Goal: Use online tool/utility: Utilize a website feature to perform a specific function

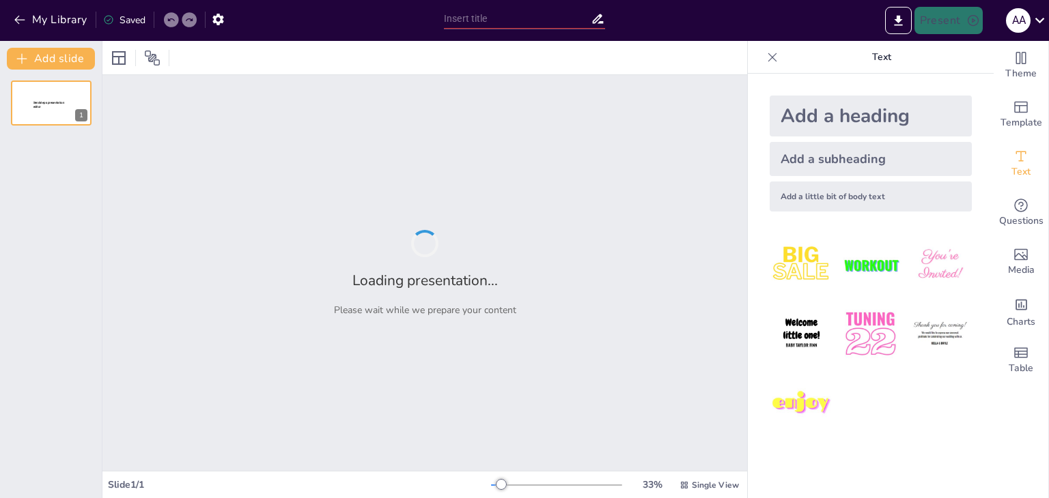
type input "Cultura de Innovación y Cambio Permanente en las Instituciones Públicas: Un Enf…"
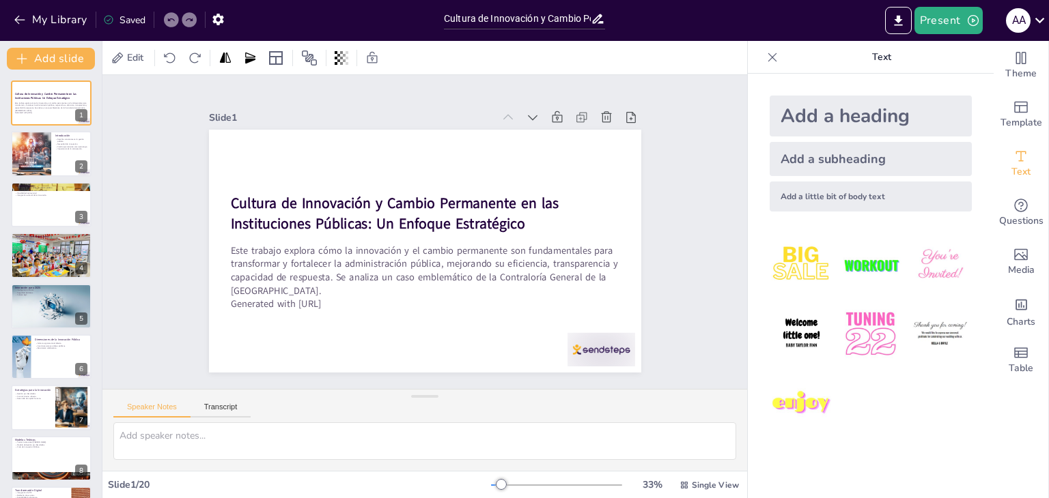
click at [650, 206] on div "Slide 1 Cultura de Innovación y Cambio Permanente en las Instituciones Públicas…" at bounding box center [424, 232] width 581 height 498
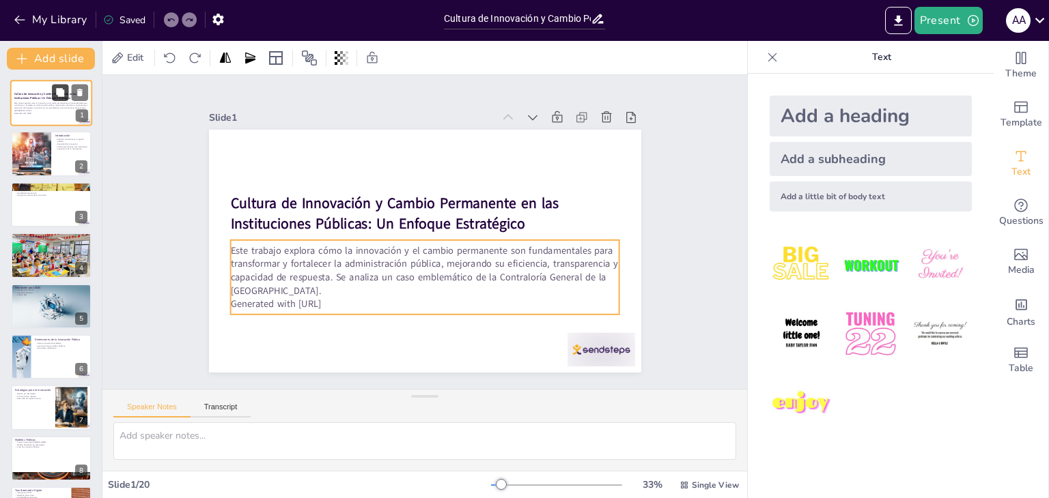
checkbox input "true"
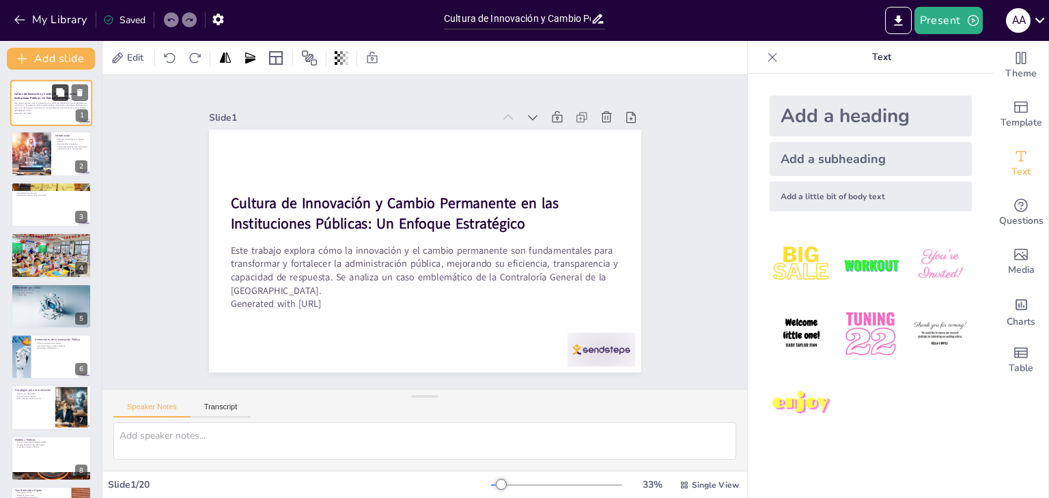
click at [60, 98] on button at bounding box center [60, 92] width 16 height 16
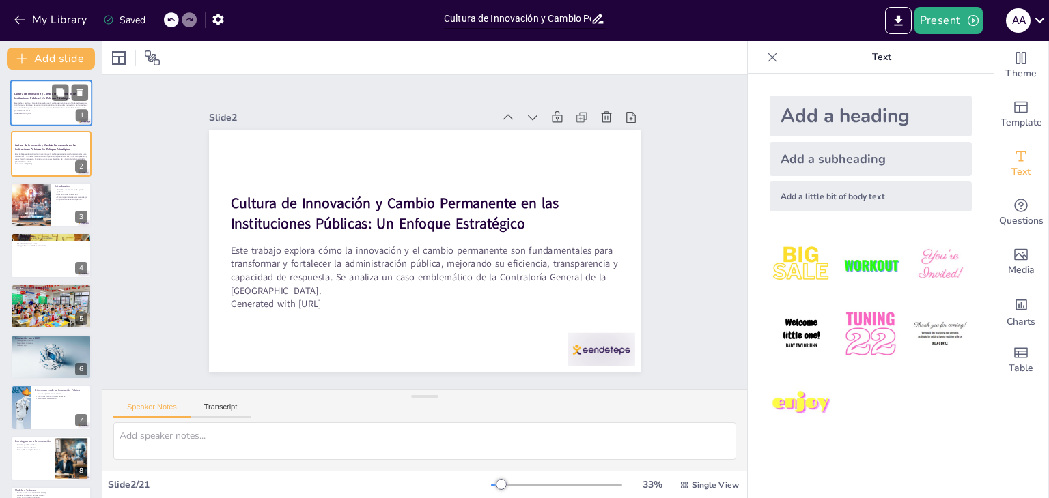
click at [25, 107] on p "Este trabajo explora cómo la innovación y el cambio permanente son fundamentale…" at bounding box center [51, 107] width 74 height 10
click at [34, 145] on strong "Cultura de Innovación y Cambio Permanente en las Instituciones Públicas: Un Enf…" at bounding box center [45, 147] width 62 height 8
checkbox input "true"
click at [51, 298] on div at bounding box center [51, 306] width 82 height 46
type textarea "La digitalización masiva permite a las instituciones públicas optimizar proceso…"
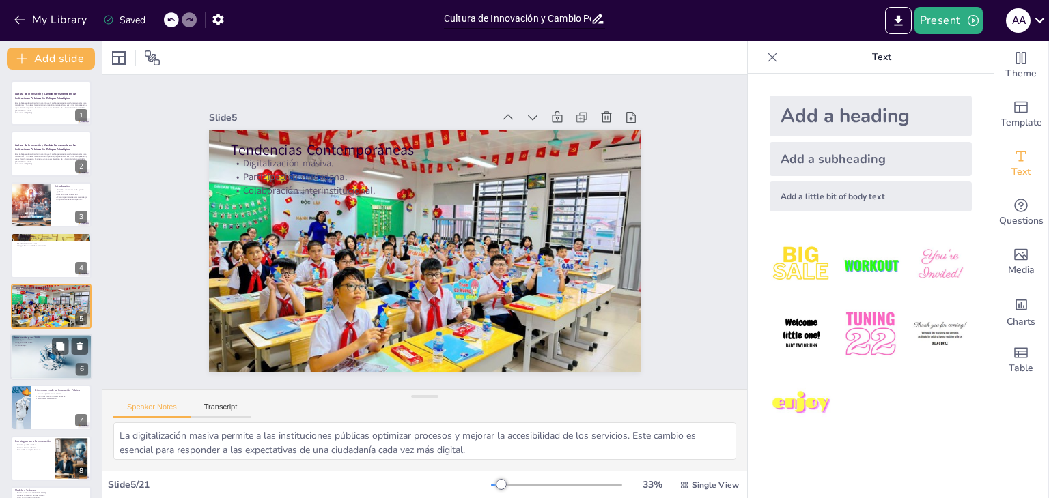
checkbox input "true"
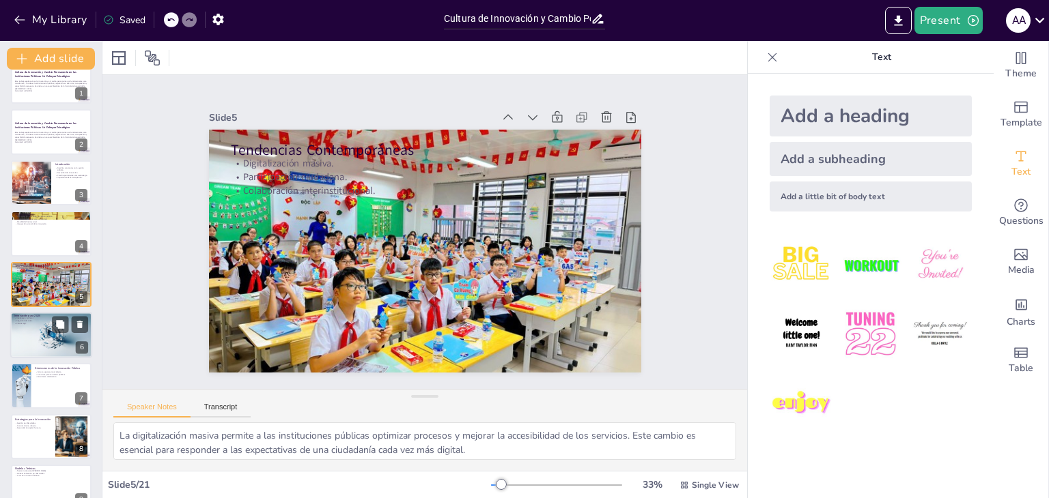
click at [52, 334] on div at bounding box center [51, 335] width 82 height 46
type textarea "La inteligencia artificial se está convirtiendo en una herramienta esencial par…"
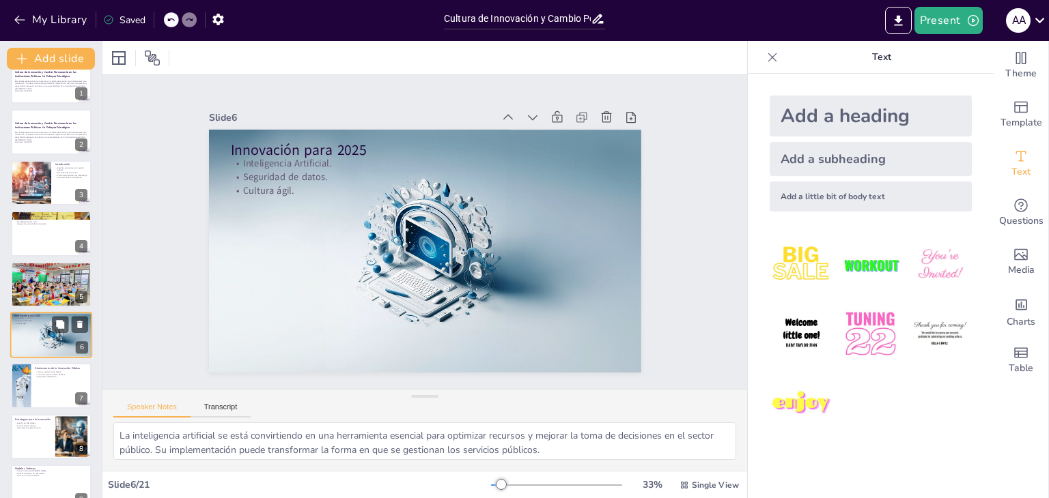
scroll to position [73, 0]
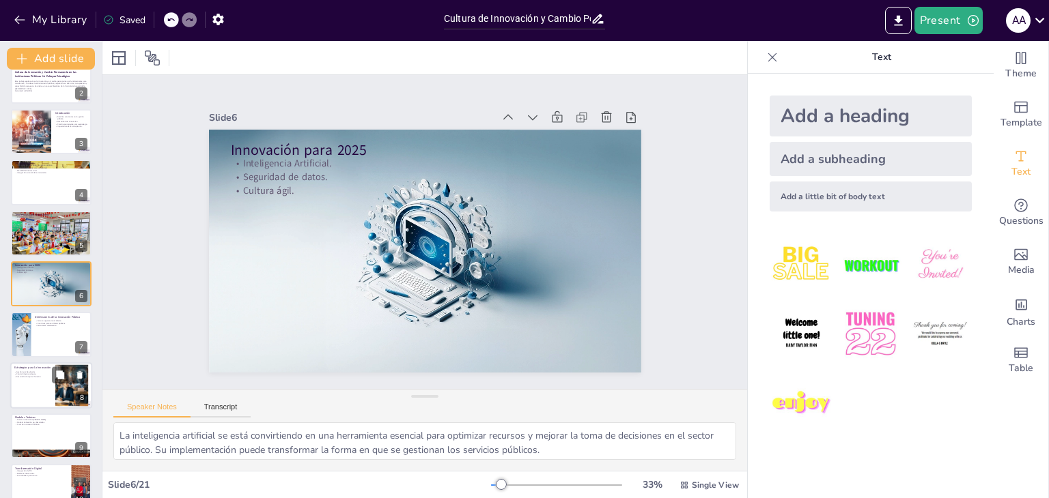
checkbox input "true"
click at [57, 385] on div at bounding box center [72, 386] width 42 height 42
type textarea "La Gestión por Resultados permite a las instituciones enfocarse en objetivos cl…"
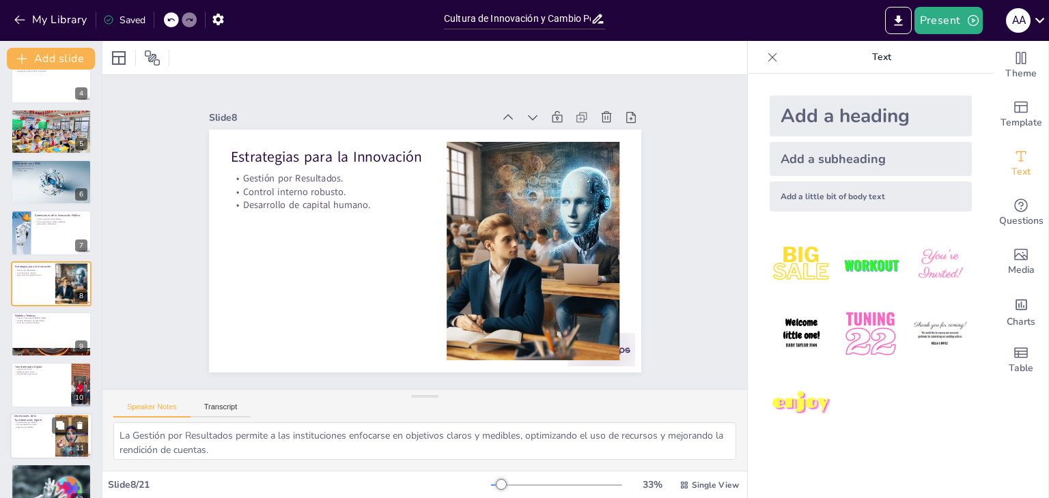
checkbox input "true"
click at [65, 438] on div at bounding box center [71, 436] width 33 height 48
type textarea "La digitalización por diseño implica repensar los procesos desde su [GEOGRAPHIC…"
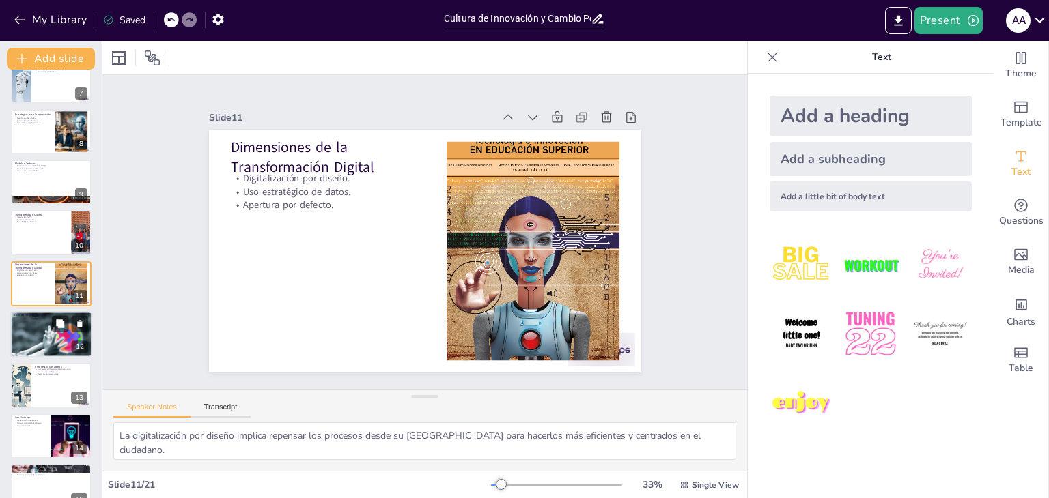
checkbox input "true"
click at [69, 331] on div at bounding box center [70, 324] width 36 height 16
type textarea "La Hackatón es un ejemplo claro de cómo la innovación puede ser impulsada por l…"
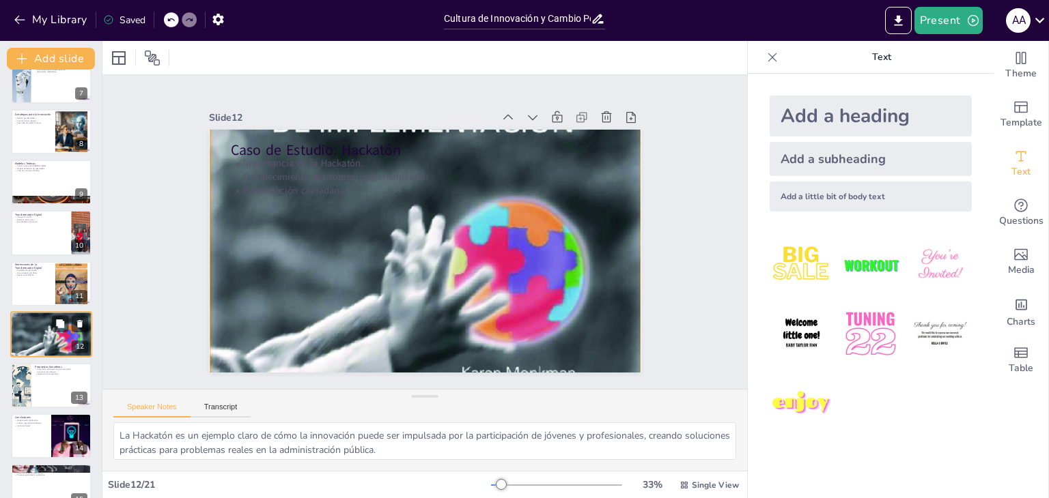
scroll to position [378, 0]
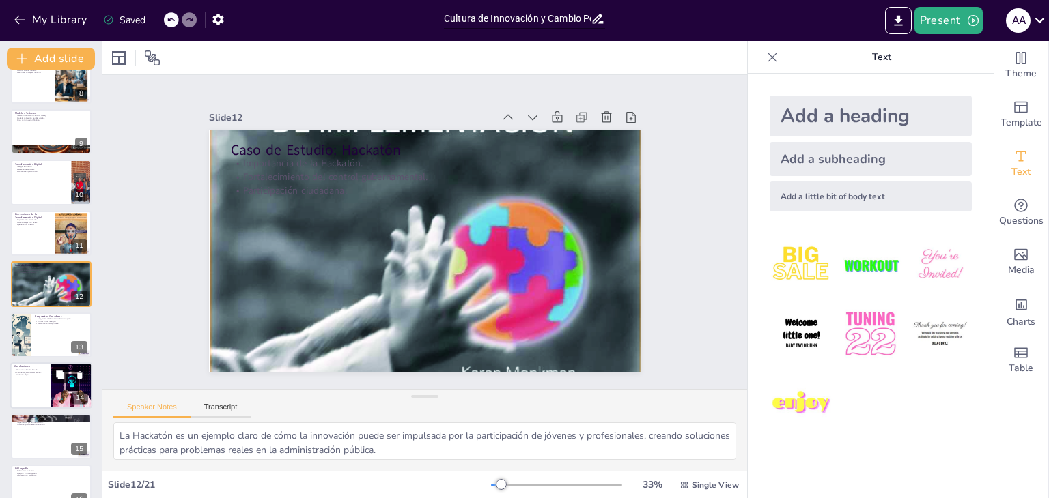
checkbox input "true"
click at [63, 379] on icon at bounding box center [60, 375] width 10 height 10
type textarea "La modernización del Estado es un proceso continuo que requiere la adopción de …"
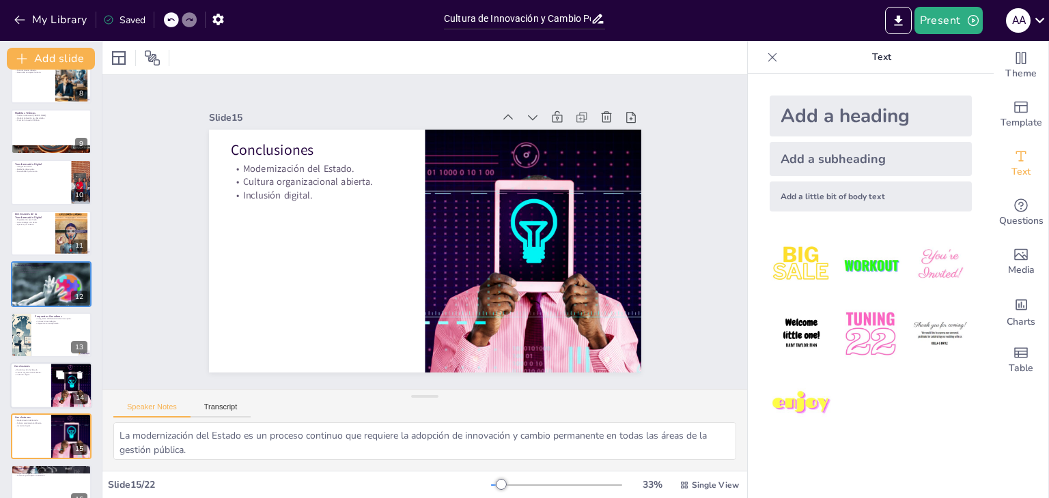
scroll to position [530, 0]
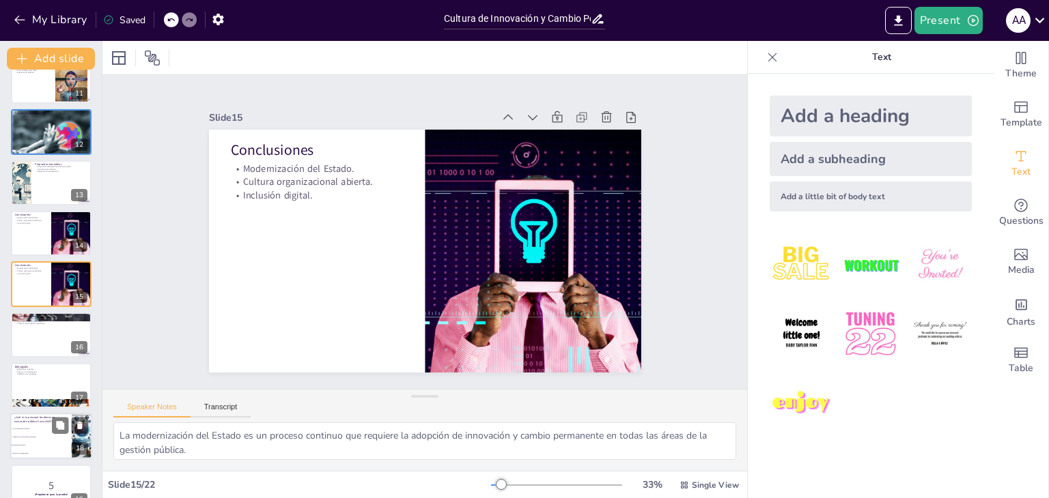
checkbox input "true"
click at [44, 419] on p "¿Cuál es la principal tendencia en innovación pública hacia 2025?" at bounding box center [40, 420] width 53 height 8
type textarea "La respuesta correcta es "Digitalización masiva", como se menciona en la diapos…"
checkbox input "true"
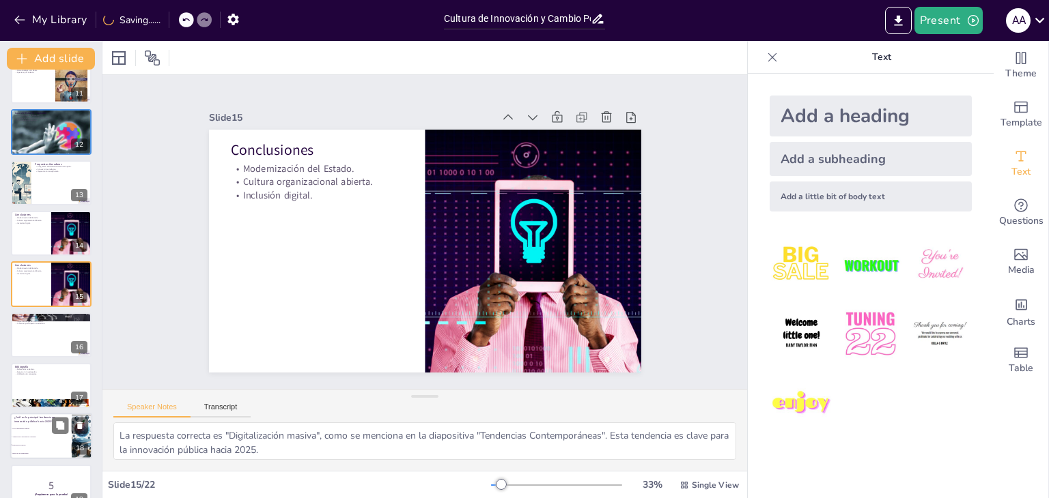
scroll to position [683, 0]
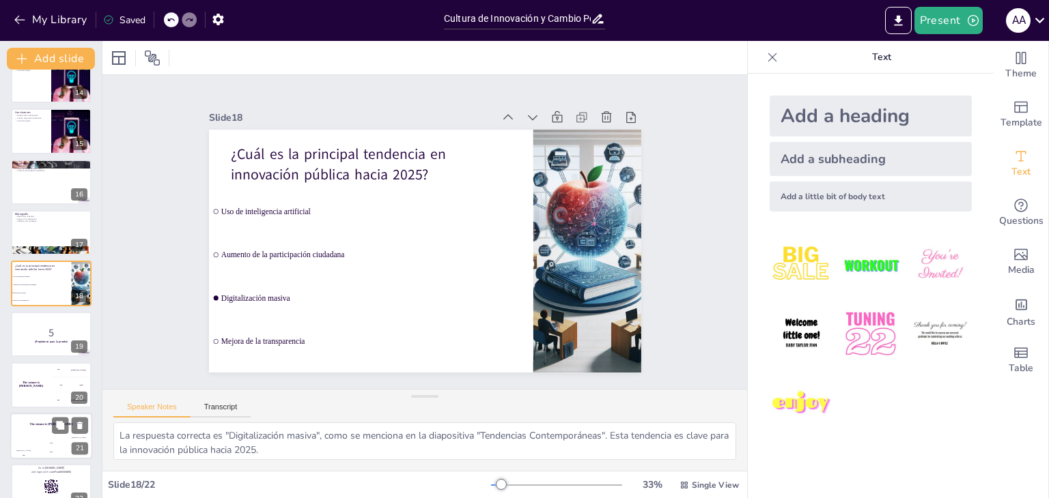
checkbox input "true"
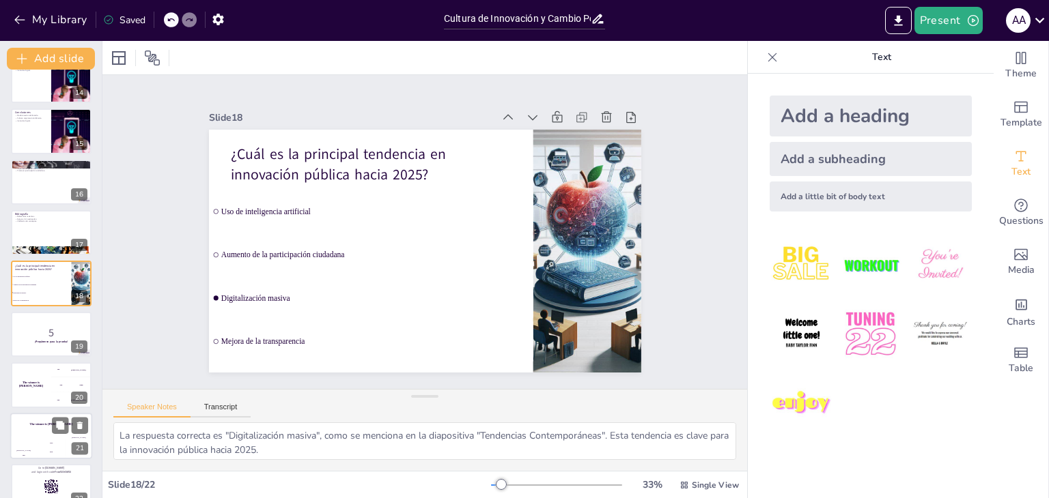
checkbox input "true"
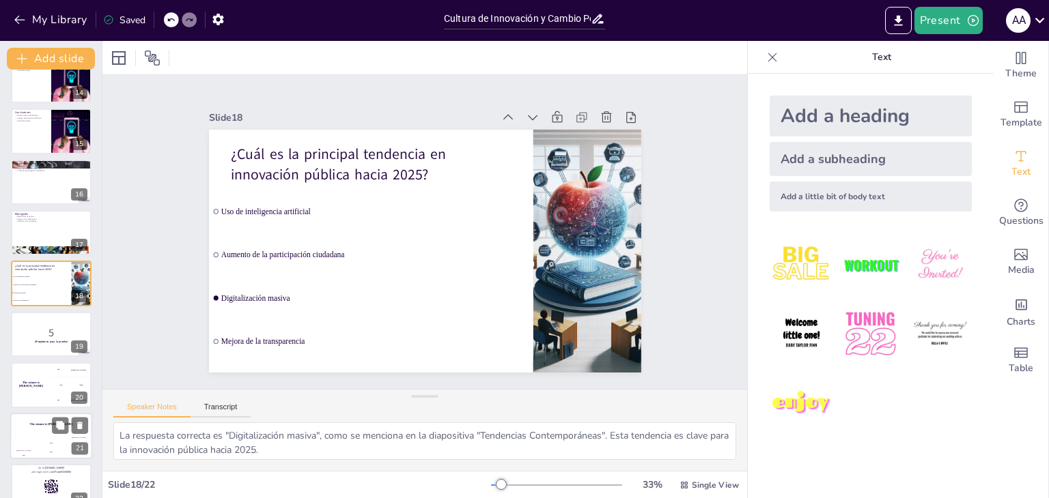
checkbox input "true"
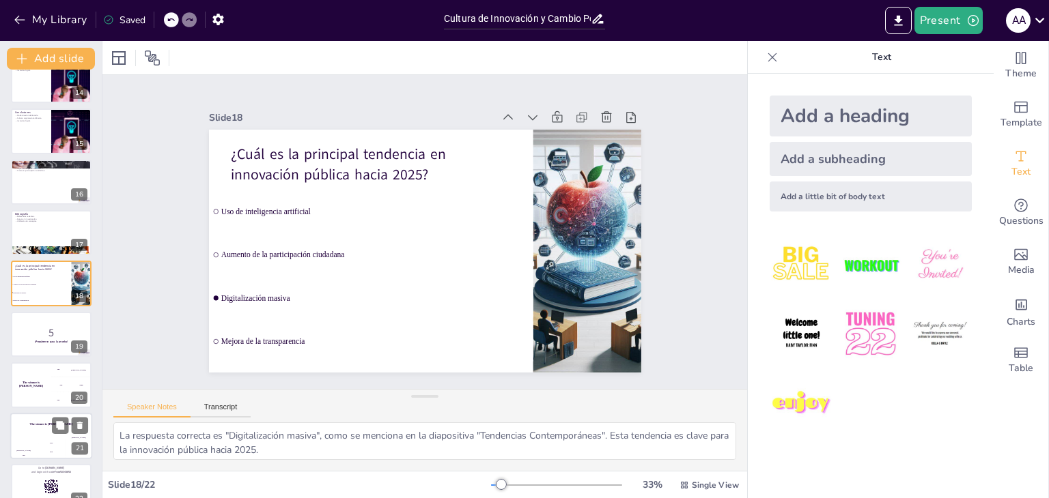
checkbox input "true"
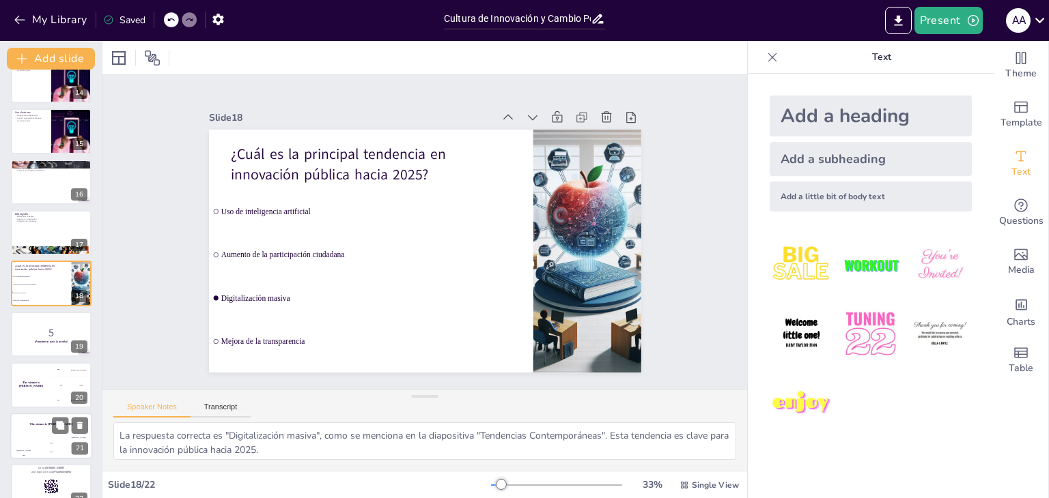
checkbox input "true"
click at [49, 431] on div "The winner is [PERSON_NAME]" at bounding box center [51, 424] width 82 height 23
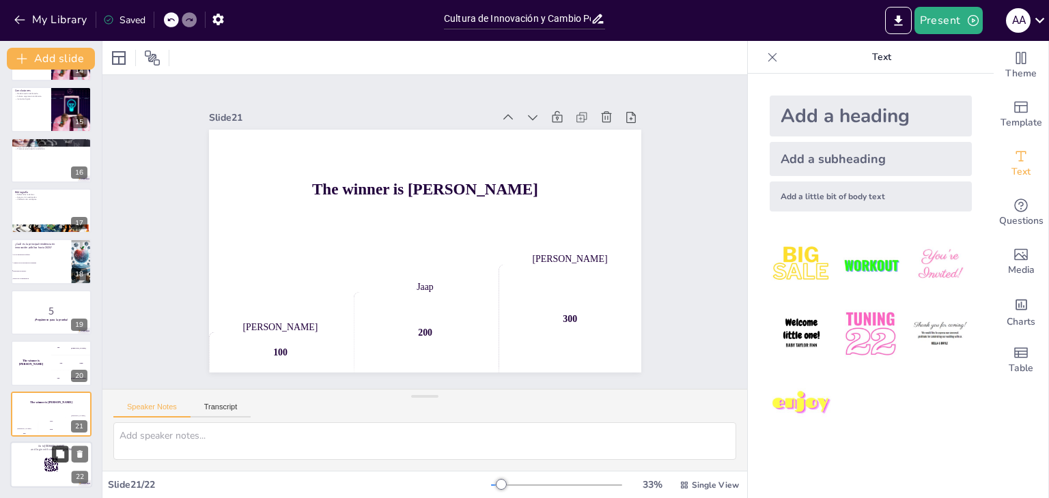
click at [60, 453] on icon at bounding box center [60, 454] width 8 height 8
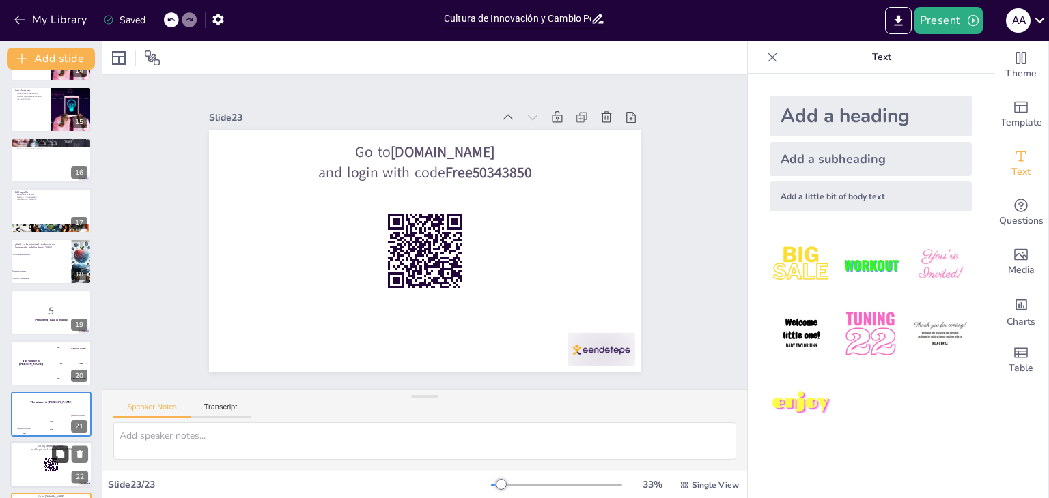
scroll to position [755, 0]
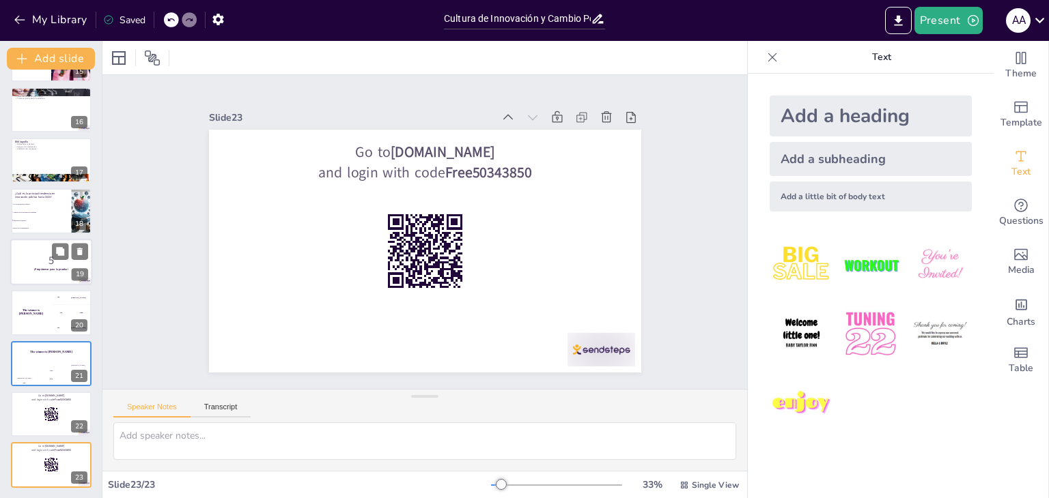
click at [46, 260] on p "5" at bounding box center [51, 260] width 74 height 15
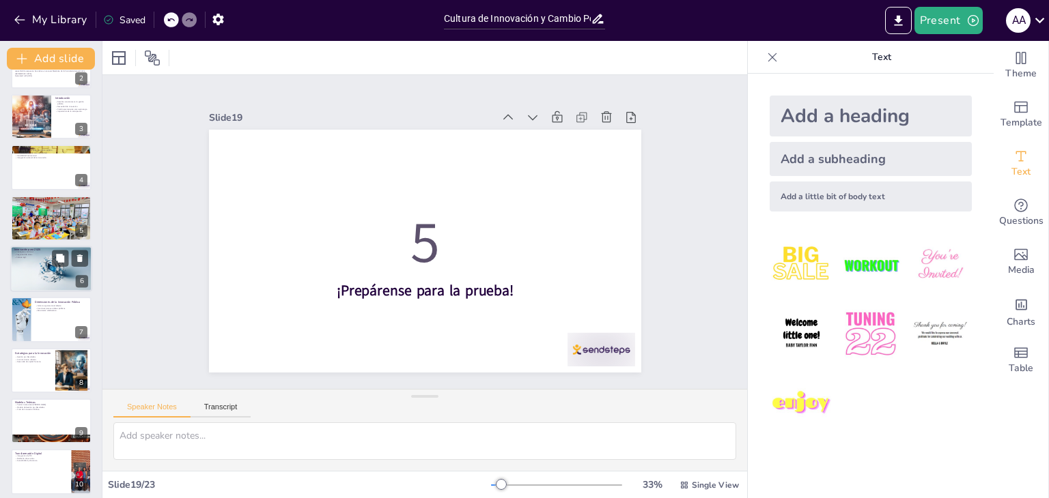
scroll to position [0, 0]
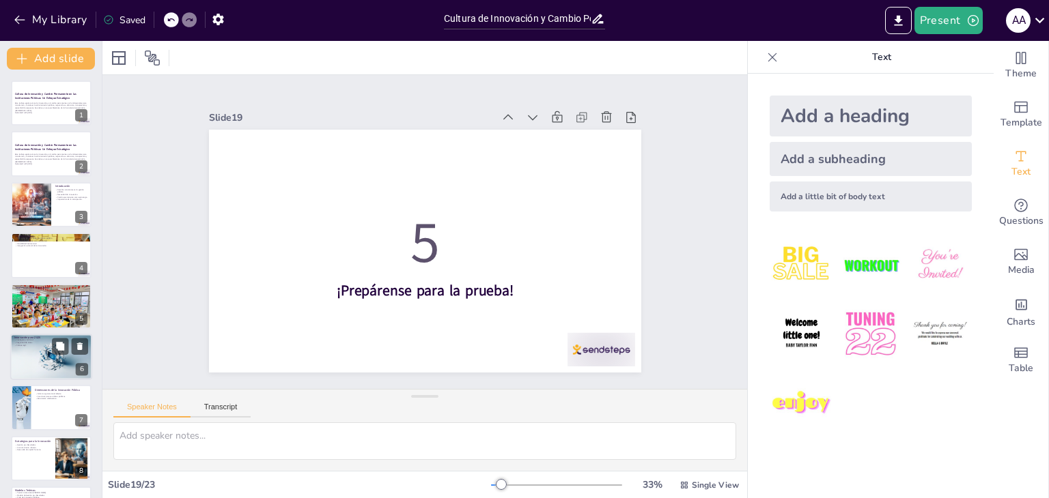
checkbox input "true"
click at [34, 350] on div at bounding box center [51, 357] width 82 height 46
type textarea "La inteligencia artificial se está convirtiendo en una herramienta esencial par…"
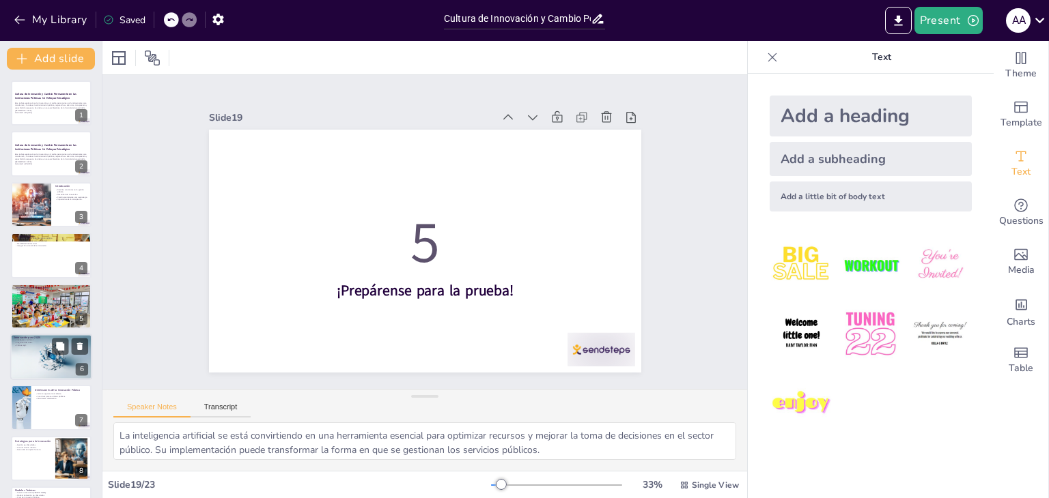
scroll to position [73, 0]
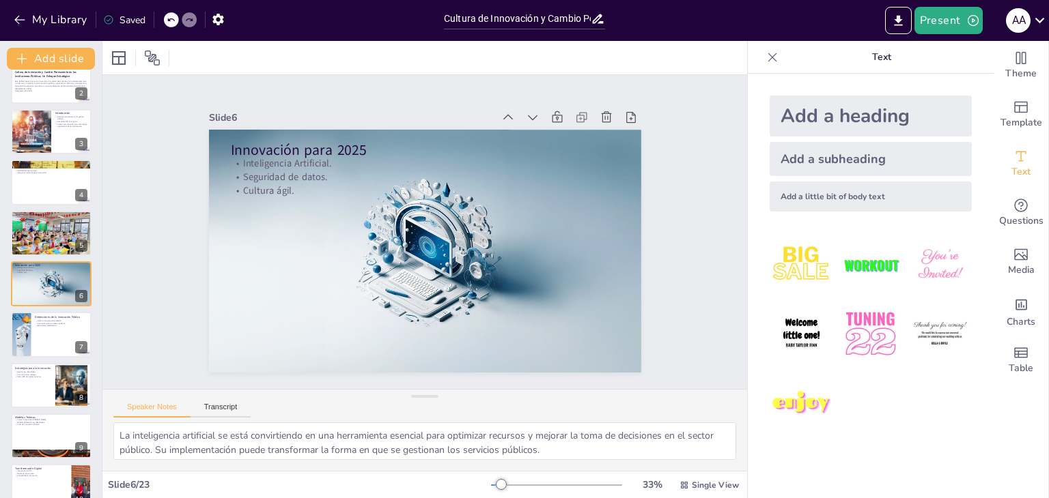
click at [668, 242] on div "Slide 1 Cultura de Innovación y Cambio Permanente en las Instituciones Públicas…" at bounding box center [424, 232] width 579 height 464
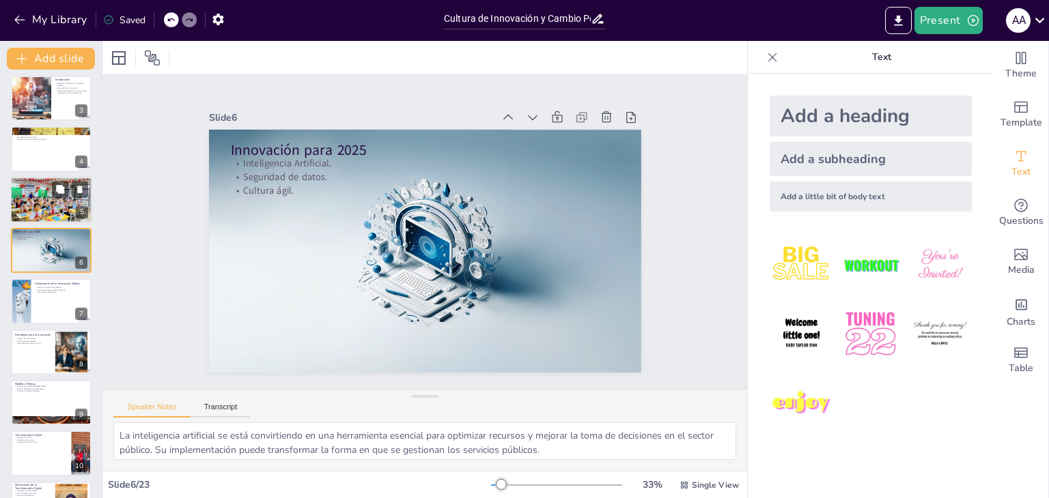
scroll to position [0, 0]
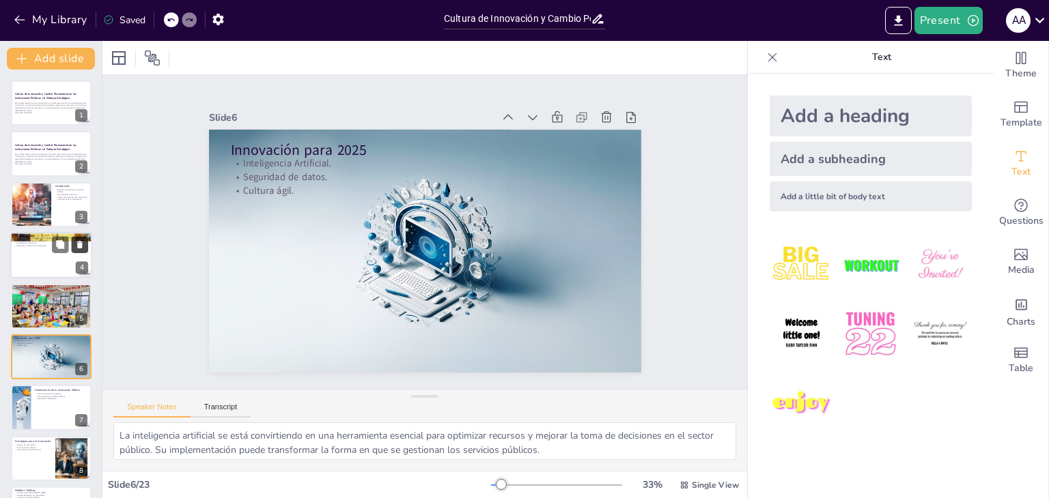
checkbox input "true"
click at [16, 14] on icon "button" at bounding box center [20, 20] width 14 height 14
